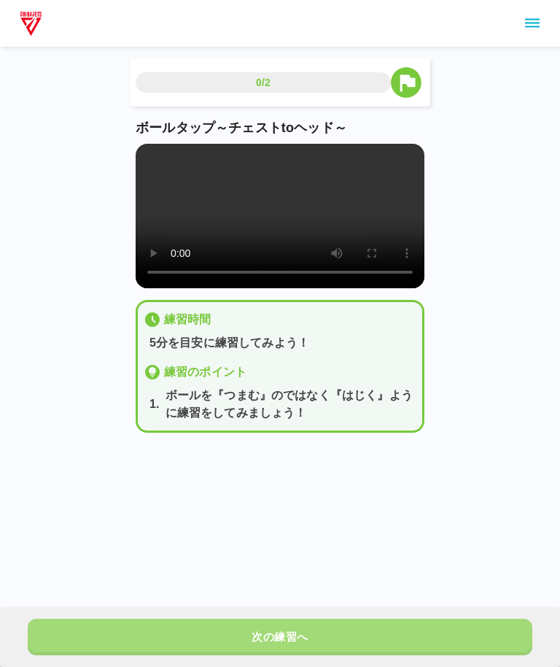
click at [254, 624] on button "次の練習へ" at bounding box center [280, 636] width 504 height 36
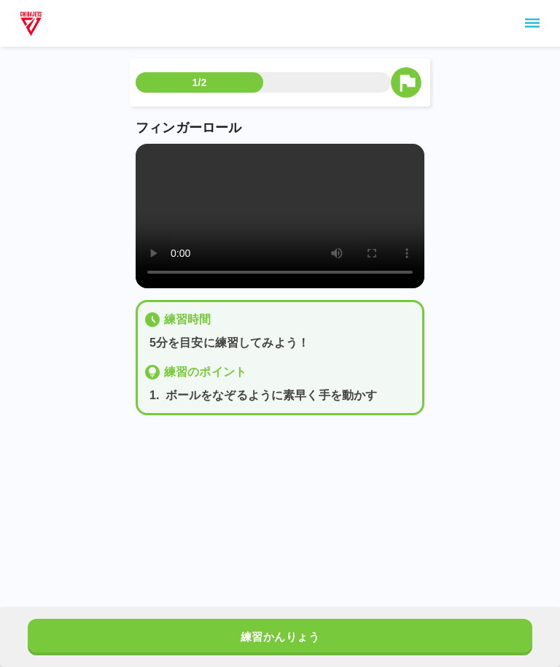
click at [297, 632] on button "練習かんりょう" at bounding box center [280, 636] width 504 height 36
click at [297, 632] on button "次の練習へ" at bounding box center [280, 636] width 504 height 36
click at [292, 618] on button "次の練習へ" at bounding box center [280, 636] width 504 height 36
click at [290, 616] on div "次の練習へ" at bounding box center [280, 637] width 560 height 60
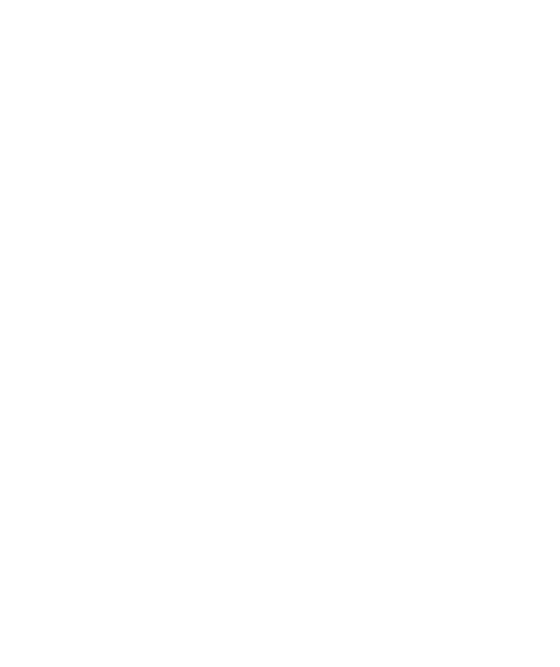
click at [291, 6] on html at bounding box center [280, 3] width 560 height 6
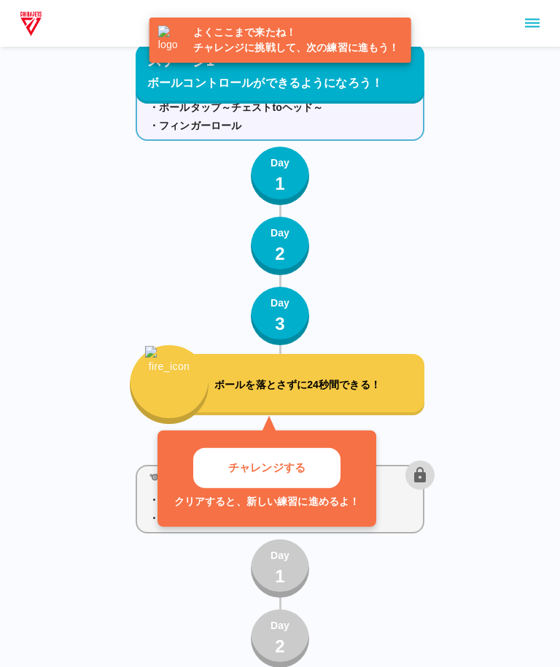
scroll to position [497, 0]
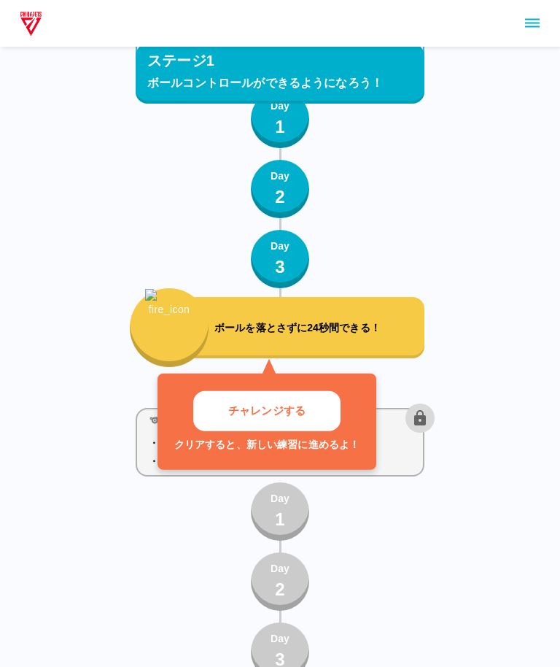
click at [370, 330] on p "ボールを落とさずに24秒間できる！" at bounding box center [316, 327] width 204 height 15
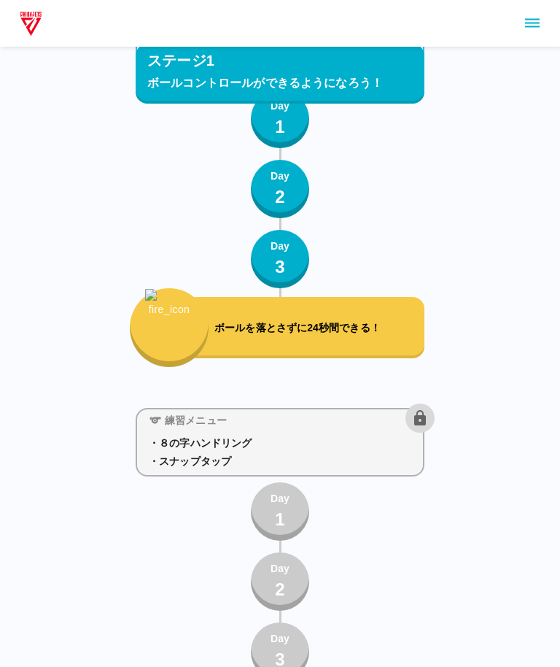
click at [284, 413] on div "練習メニュー" at bounding box center [289, 417] width 292 height 29
click at [374, 328] on p "ボールを落とさずに24秒間できる！" at bounding box center [316, 327] width 204 height 15
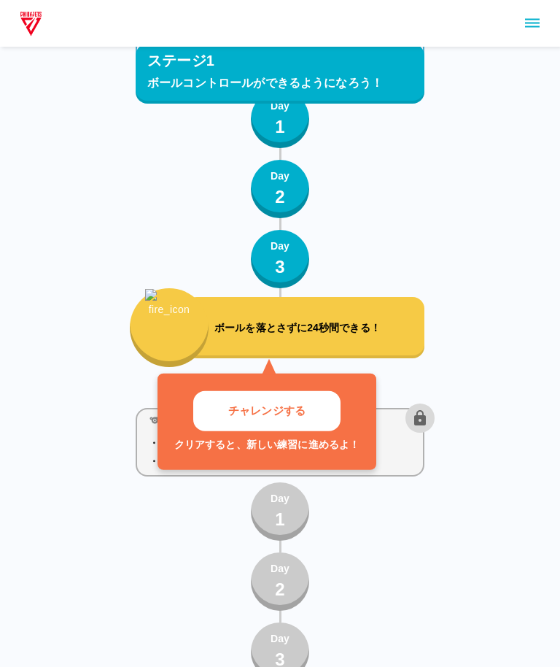
click at [288, 413] on p "チャレンジする" at bounding box center [266, 411] width 77 height 17
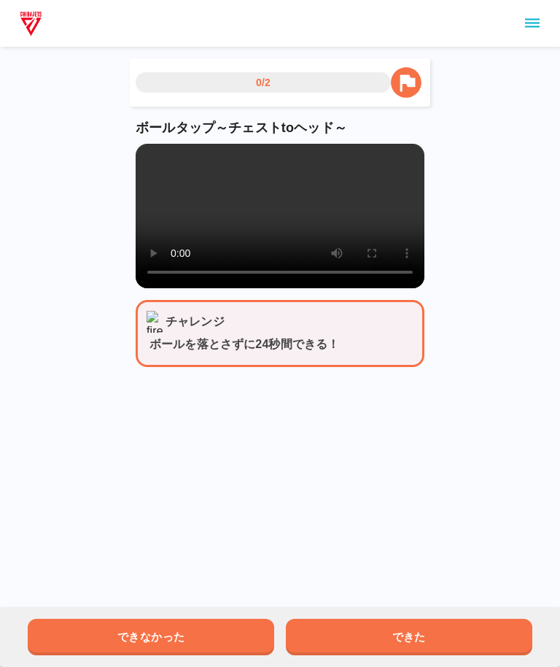
click at [389, 626] on button "できた" at bounding box center [409, 636] width 246 height 36
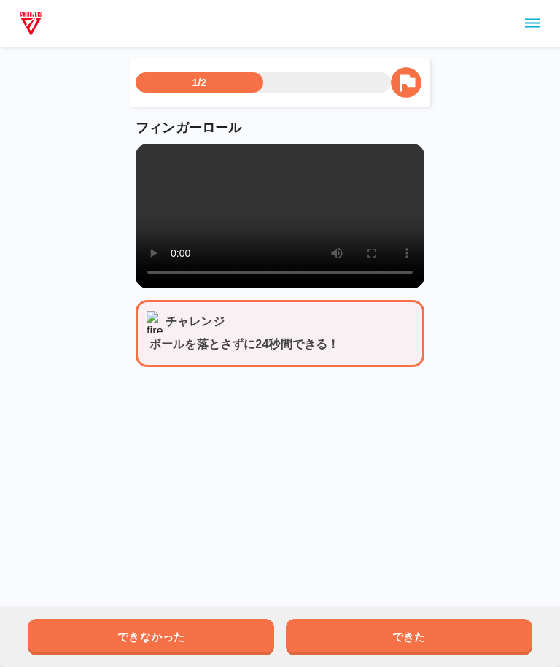
click at [410, 641] on button "できた" at bounding box center [409, 636] width 246 height 36
click at [412, 636] on button "できた" at bounding box center [409, 636] width 246 height 36
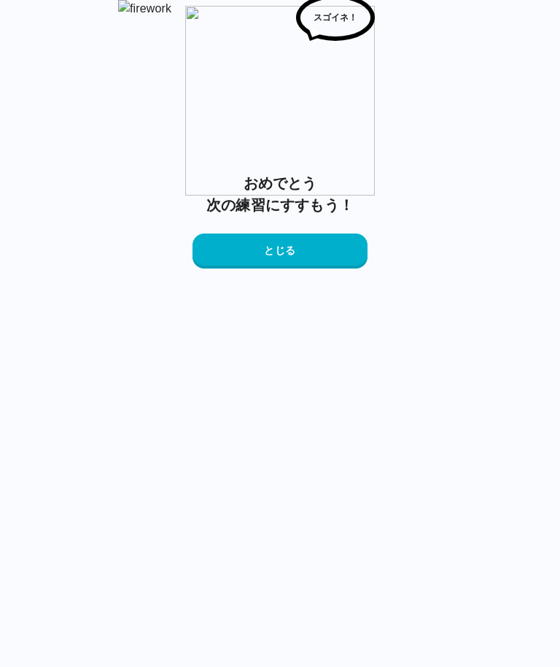
click at [319, 268] on button "とじる" at bounding box center [280, 250] width 175 height 35
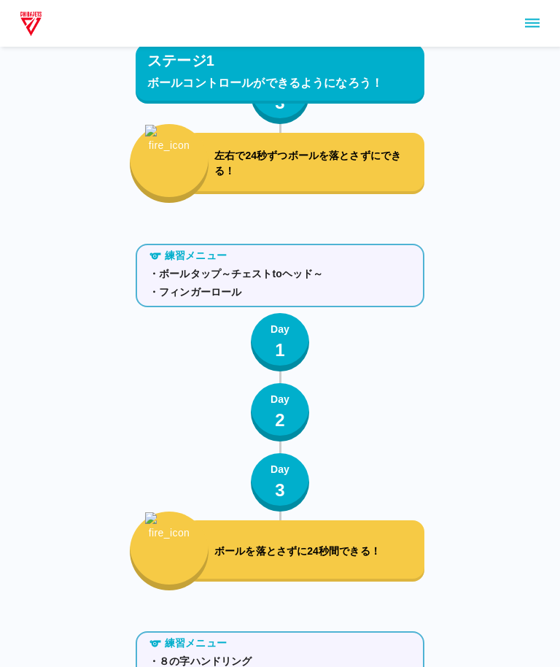
scroll to position [497, 0]
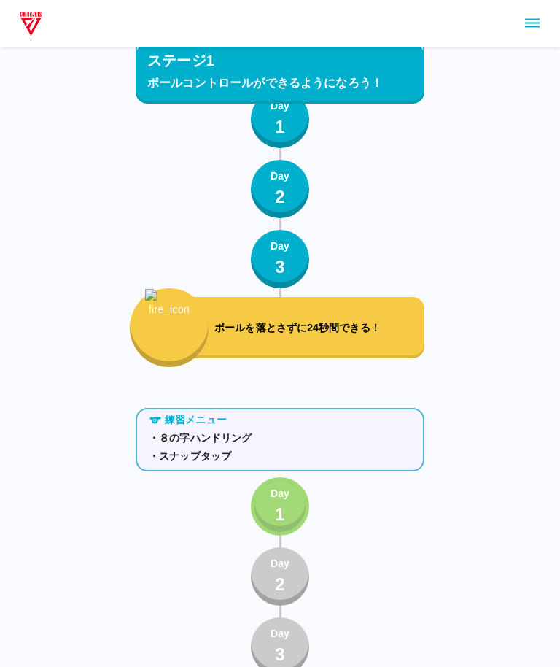
click at [276, 497] on p "Day" at bounding box center [280, 493] width 19 height 15
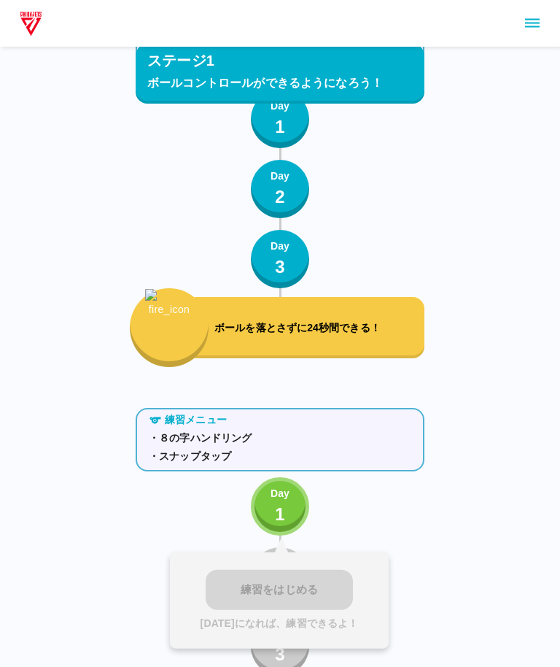
click at [281, 588] on div "練習をはじめる [DATE]になれば、練習できるよ！" at bounding box center [279, 600] width 219 height 96
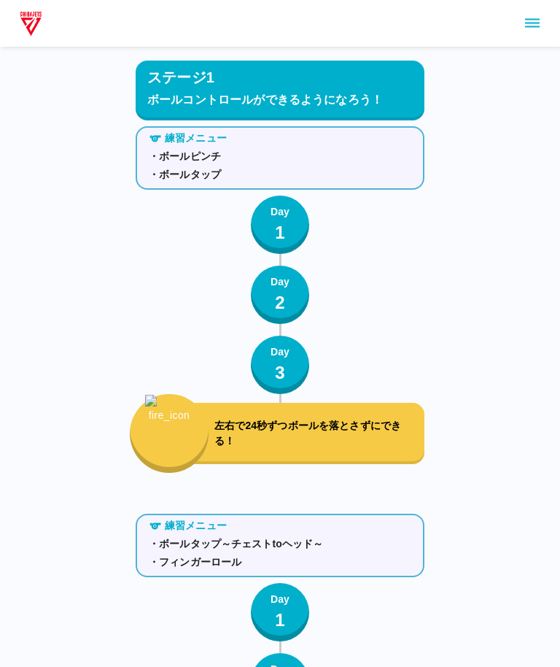
scroll to position [0, 0]
